Goal: Task Accomplishment & Management: Manage account settings

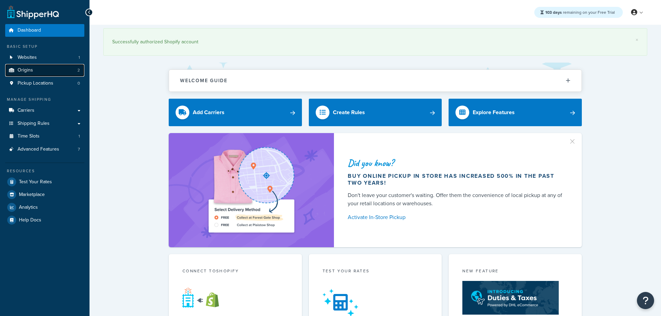
click at [29, 69] on span "Origins" at bounding box center [25, 70] width 15 height 6
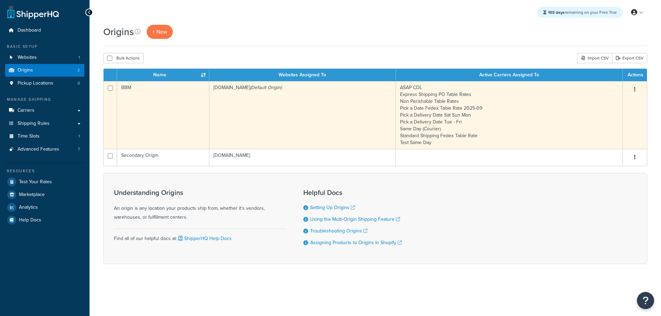
click at [254, 116] on td "bbym-develop-2.myshopify.com (Default Origin)" at bounding box center [302, 115] width 187 height 68
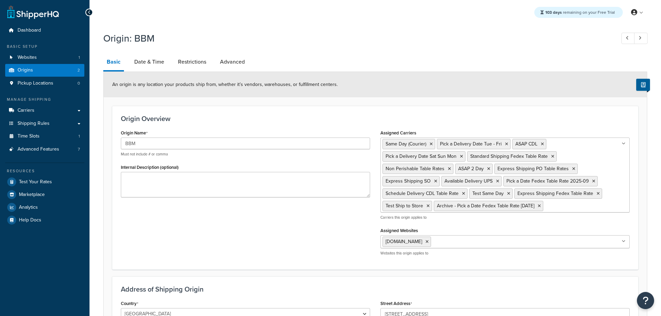
select select "30"
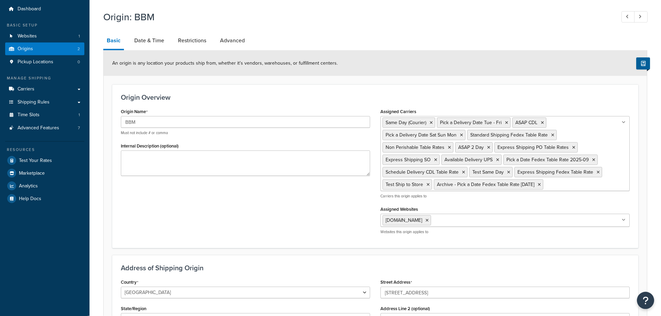
scroll to position [35, 0]
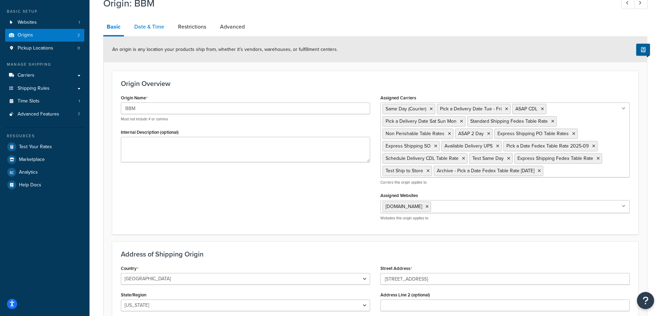
click at [155, 28] on link "Date & Time" at bounding box center [149, 27] width 37 height 17
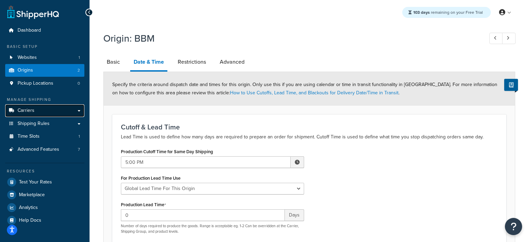
click at [41, 110] on link "Carriers" at bounding box center [44, 110] width 79 height 13
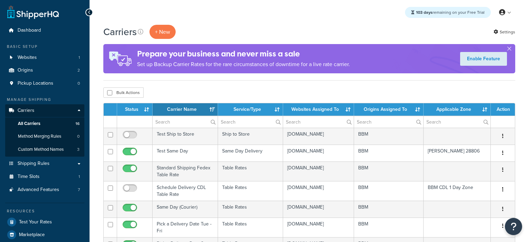
select select "15"
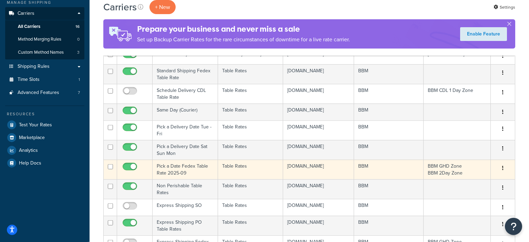
scroll to position [109, 0]
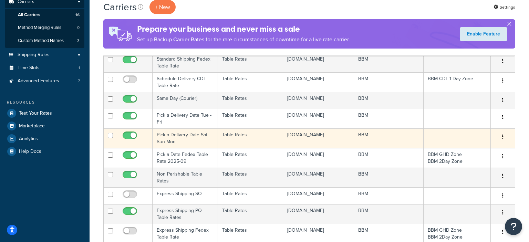
click at [170, 146] on td "Pick a Delivery Date Sat Sun Mon" at bounding box center [184, 138] width 65 height 20
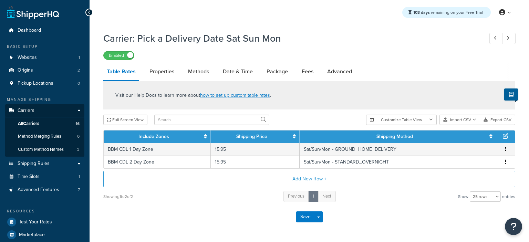
select select "25"
click at [198, 72] on link "Methods" at bounding box center [198, 71] width 28 height 17
select select "25"
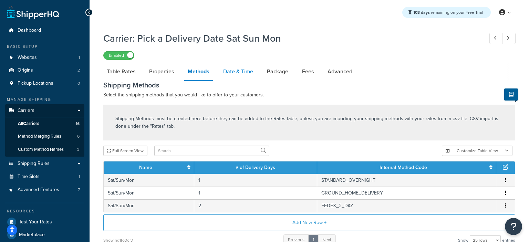
click at [245, 75] on link "Date & Time" at bounding box center [238, 71] width 37 height 17
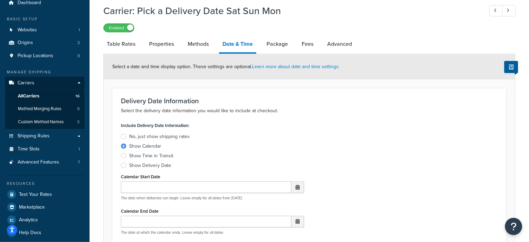
scroll to position [21, 0]
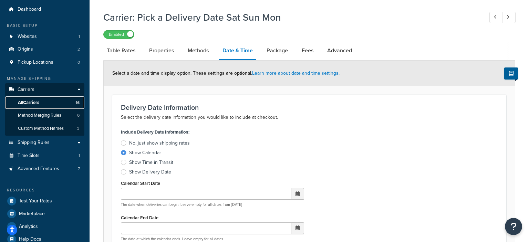
click at [39, 102] on span "All Carriers" at bounding box center [28, 103] width 21 height 6
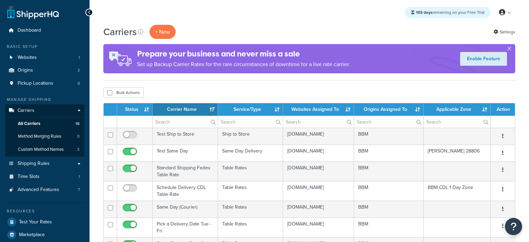
select select "15"
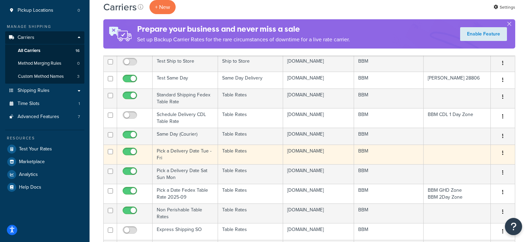
scroll to position [109, 0]
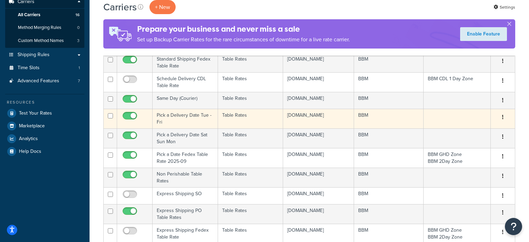
click at [166, 124] on td "Pick a Delivery Date Tue - Fri" at bounding box center [184, 119] width 65 height 20
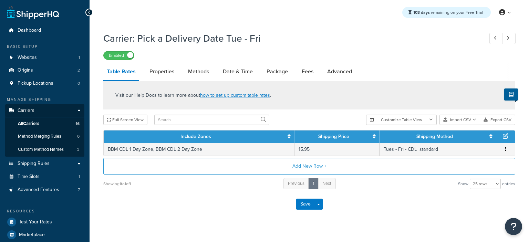
select select "25"
click at [201, 70] on link "Methods" at bounding box center [198, 71] width 28 height 17
select select "25"
